Goal: Transaction & Acquisition: Subscribe to service/newsletter

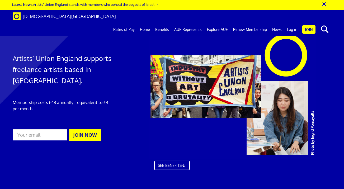
scroll to position [0, 2]
click at [37, 135] on input "email" at bounding box center [40, 135] width 55 height 12
type input "[EMAIL_ADDRESS][DOMAIN_NAME]"
click at [77, 134] on button "JOIN NOW" at bounding box center [85, 135] width 32 height 12
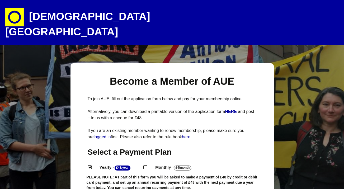
select select
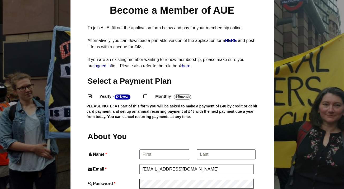
scroll to position [90, 0]
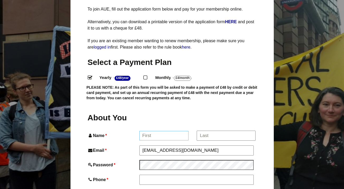
click at [156, 131] on input "Name *" at bounding box center [163, 136] width 49 height 10
type input "Hannah"
type input "Ma"
type input "cho"
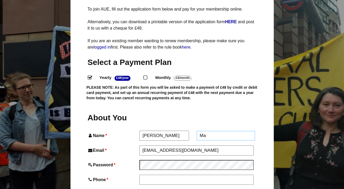
click at [213, 131] on input "Ma" at bounding box center [226, 136] width 58 height 10
type input "Machover"
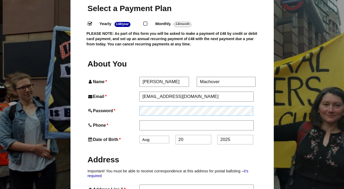
scroll to position [145, 0]
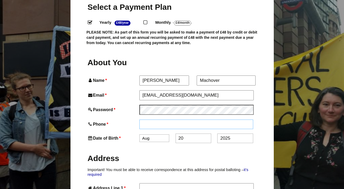
click at [152, 120] on input "Phone *" at bounding box center [196, 125] width 114 height 10
click at [149, 120] on input "0772178544" at bounding box center [196, 125] width 114 height 10
drag, startPoint x: 171, startPoint y: 116, endPoint x: 124, endPoint y: 110, distance: 48.0
click at [124, 120] on div "Phone * 07772178544" at bounding box center [172, 125] width 169 height 10
type input "07772178544"
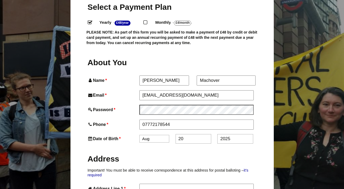
select select "3"
click at [189, 134] on input "20" at bounding box center [194, 139] width 36 height 10
type input "25"
drag, startPoint x: 235, startPoint y: 129, endPoint x: 208, endPoint y: 128, distance: 27.2
click at [208, 134] on div "Date of Birth * Jan Feb Mar Apr May Jun Jul Aug Sep Oct Nov Dec 25 2025" at bounding box center [172, 139] width 169 height 10
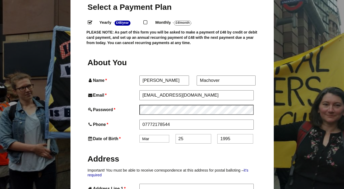
type input "1995"
click at [220, 154] on h2 "Address" at bounding box center [172, 159] width 169 height 10
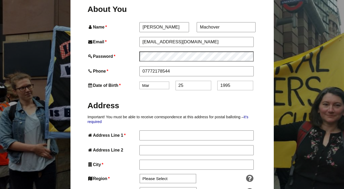
scroll to position [199, 0]
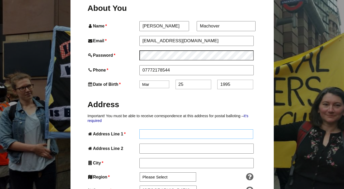
click at [200, 129] on input "Address Line 1 *" at bounding box center [196, 134] width 114 height 10
type input "141A Constantine Road"
click at [197, 144] on input "Address Line 2" at bounding box center [196, 149] width 114 height 10
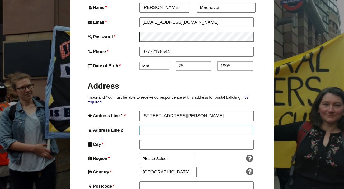
scroll to position [231, 0]
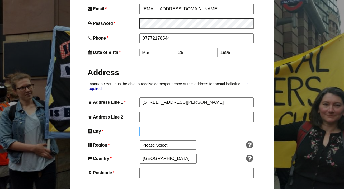
click at [197, 127] on input "City *" at bounding box center [196, 132] width 114 height 10
type input "London"
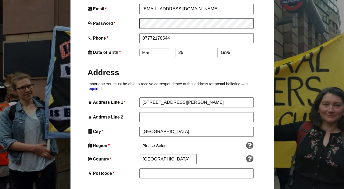
select select "London"
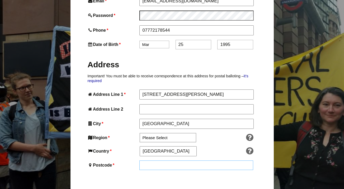
click at [172, 161] on input "Postcode *" at bounding box center [196, 166] width 114 height 10
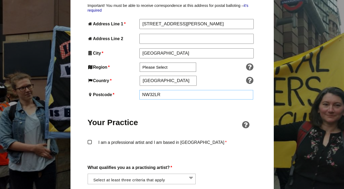
type input "NW32LR"
click at [164, 139] on label "I am a professional artist and I am based in England *" at bounding box center [172, 147] width 169 height 16
click at [0, 0] on input "I am a professional artist and I am based in England *" at bounding box center [0, 0] width 0 height 0
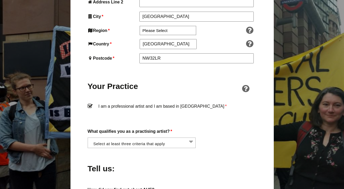
scroll to position [352, 0]
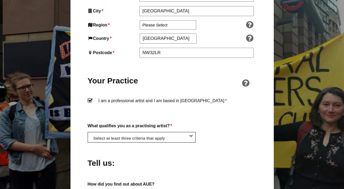
click at [159, 132] on li at bounding box center [143, 136] width 108 height 9
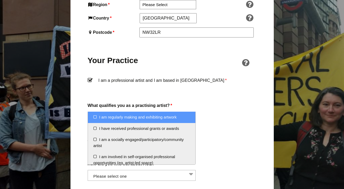
scroll to position [386, 0]
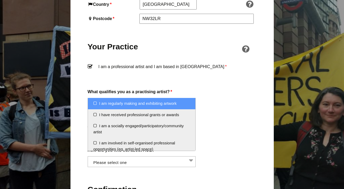
click at [158, 106] on li "I am regularly making and exhibiting artwork" at bounding box center [142, 103] width 108 height 11
select select "regularly_making_and_exhibiting_artwork"
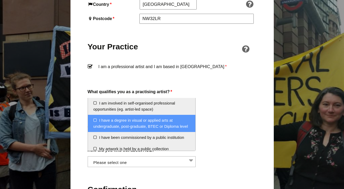
scroll to position [41, 0]
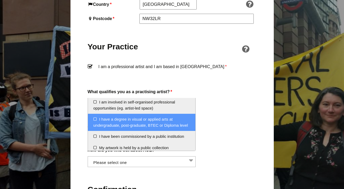
click at [159, 125] on li "I have a degree in visual or applied arts at undergraduate, post-graduate, BTEC…" at bounding box center [142, 122] width 108 height 17
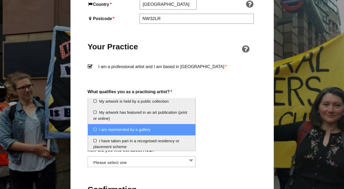
scroll to position [87, 0]
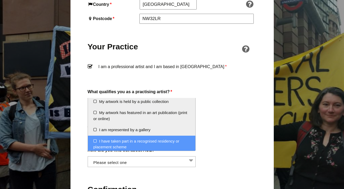
click at [160, 144] on li "I have taken part in a recognised residency or placement scheme" at bounding box center [142, 144] width 108 height 17
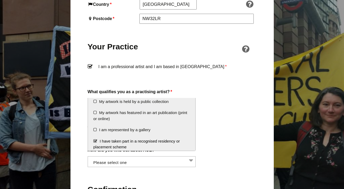
click at [236, 147] on label "How did you find out about AUE?" at bounding box center [172, 150] width 169 height 7
click at [88, 156] on select "Word of mouth Facebook Twitter Other social media National Press Specialist art…" at bounding box center [88, 159] width 0 height 6
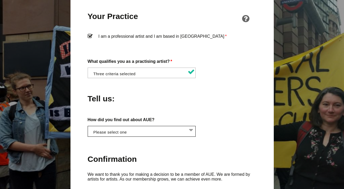
scroll to position [431, 0]
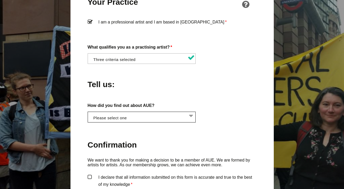
click at [168, 112] on li at bounding box center [143, 116] width 108 height 9
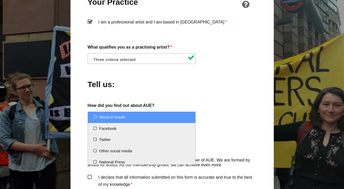
select select "Word of mouth"
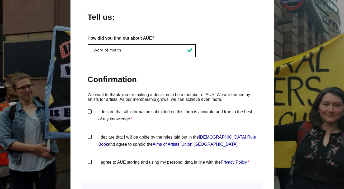
scroll to position [520, 0]
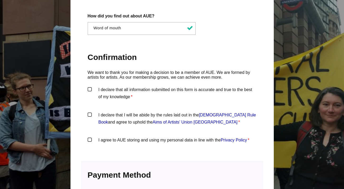
click at [147, 86] on label "I declare that all information submitted on this form is accurate and true to t…" at bounding box center [172, 94] width 169 height 16
click at [0, 0] on input "I declare that all information submitted on this form is accurate and true to t…" at bounding box center [0, 0] width 0 height 0
click at [135, 111] on label "I declare that I will be abide by the rules laid out in the Artists' Union Engl…" at bounding box center [172, 119] width 169 height 16
click at [0, 0] on input "I declare that I will be abide by the rules laid out in the Artists' Union Engl…" at bounding box center [0, 0] width 0 height 0
click at [133, 137] on label "I agree to AUE storing and using my personal data in line with the Privacy Poli…" at bounding box center [172, 145] width 169 height 16
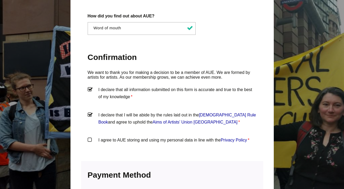
click at [0, 0] on input "I agree to AUE storing and using my personal data in line with the Privacy Poli…" at bounding box center [0, 0] width 0 height 0
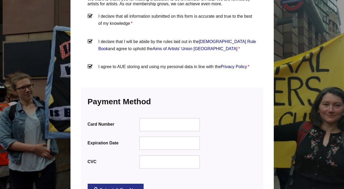
scroll to position [600, 0]
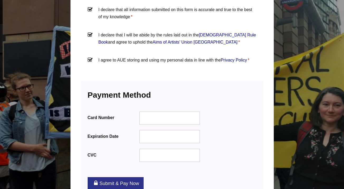
click at [138, 177] on link "Submit & Pay Now" at bounding box center [116, 183] width 56 height 13
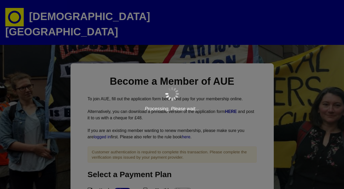
scroll to position [49, 8]
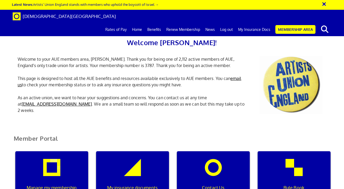
scroll to position [135, 0]
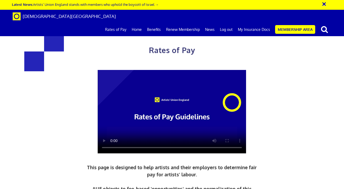
scroll to position [34, 0]
